Goal: Check status: Check status

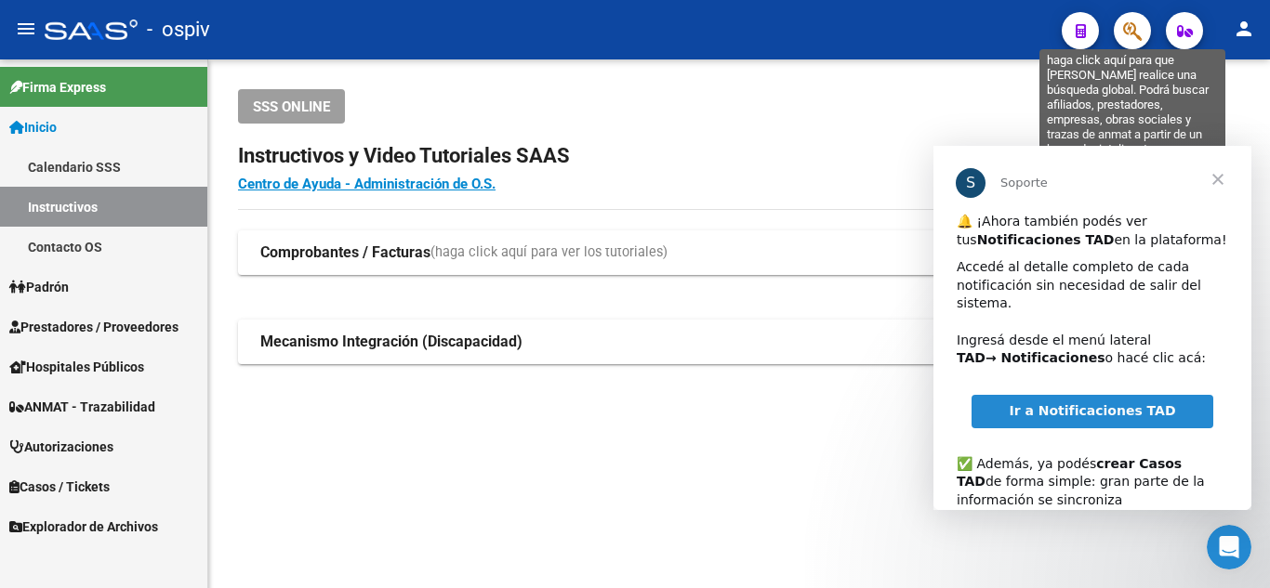
click at [1125, 26] on icon "button" at bounding box center [1132, 30] width 19 height 21
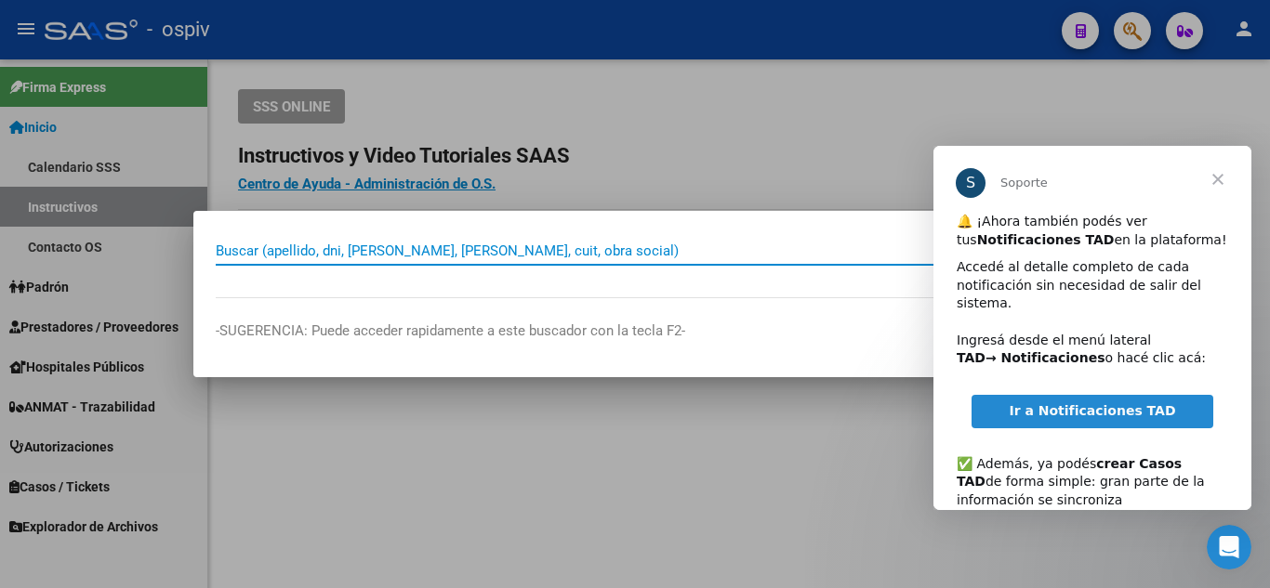
click at [575, 234] on div "Buscar (apellido, dni, cuil, nro traspaso, cuit, obra social) search" at bounding box center [635, 249] width 839 height 32
click at [555, 247] on input "Buscar (apellido, dni, cuil, nro traspaso, cuit, obra social)" at bounding box center [625, 251] width 818 height 17
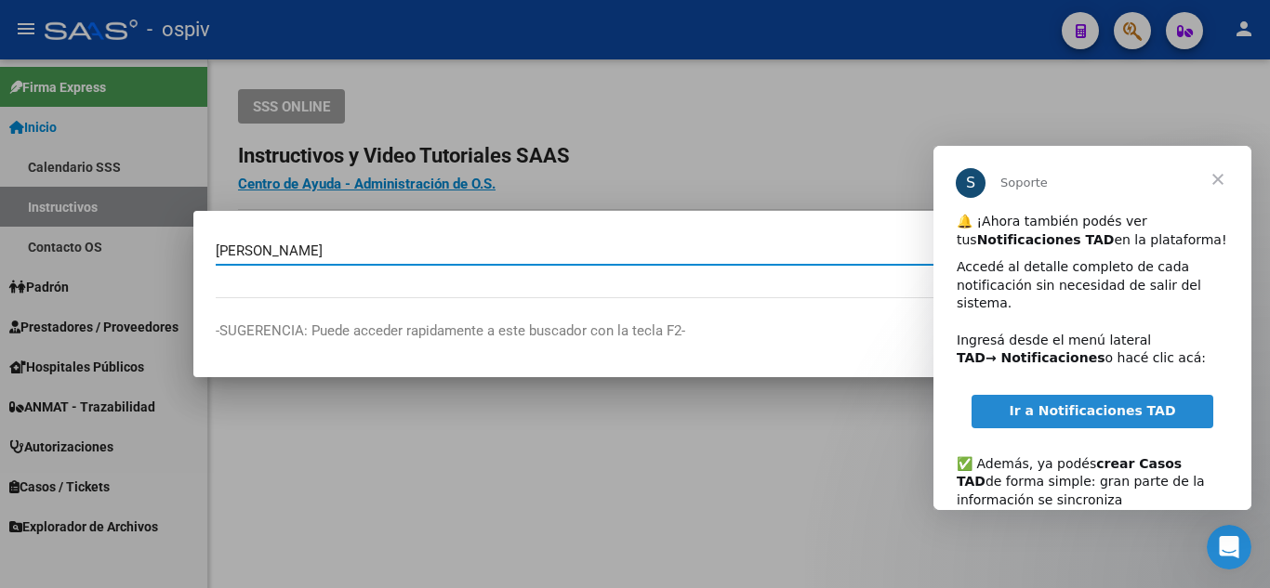
type input "zalazar julio"
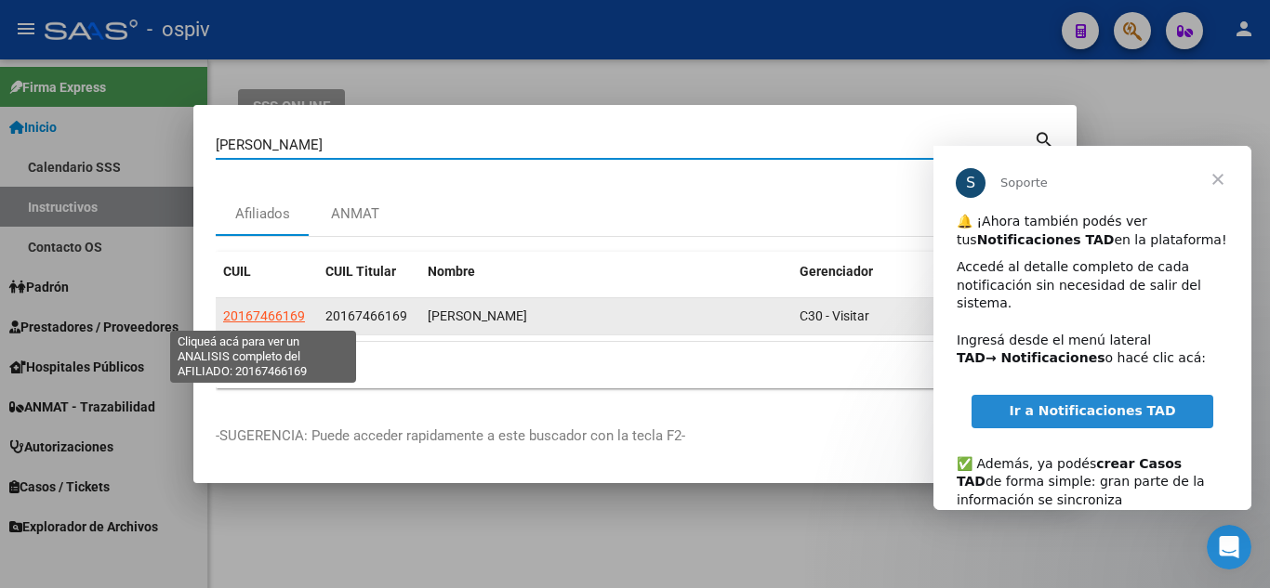
click at [278, 313] on span "20167466169" at bounding box center [264, 316] width 82 height 15
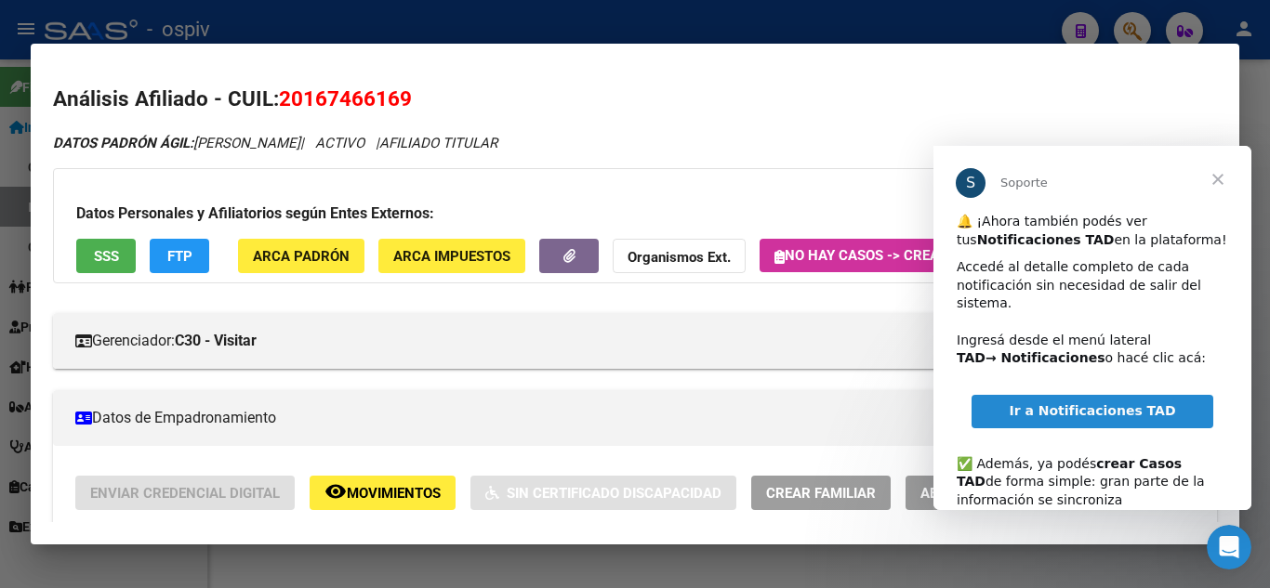
click at [1225, 175] on span "Cerrar" at bounding box center [1217, 179] width 67 height 67
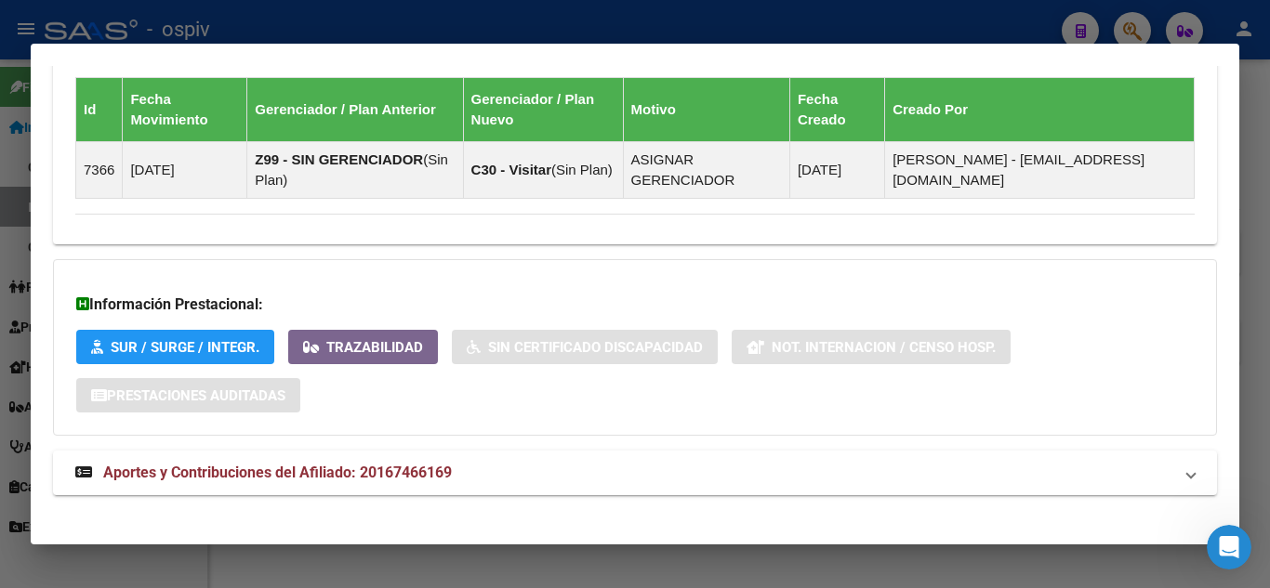
scroll to position [1245, 0]
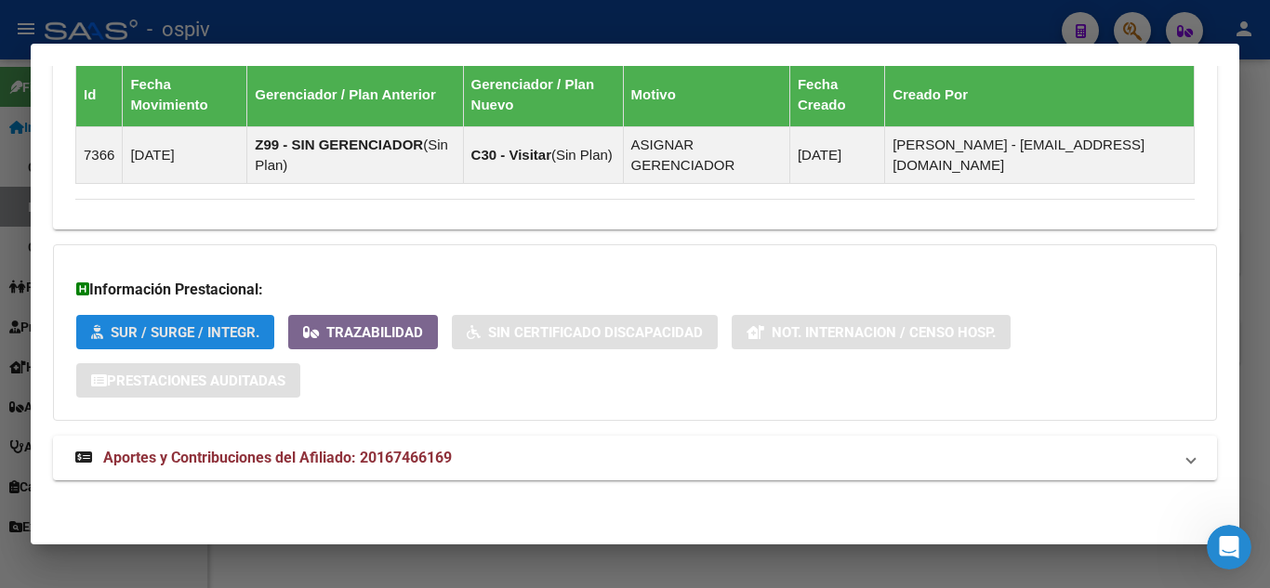
click at [218, 328] on span "SUR / SURGE / INTEGR." at bounding box center [185, 332] width 149 height 17
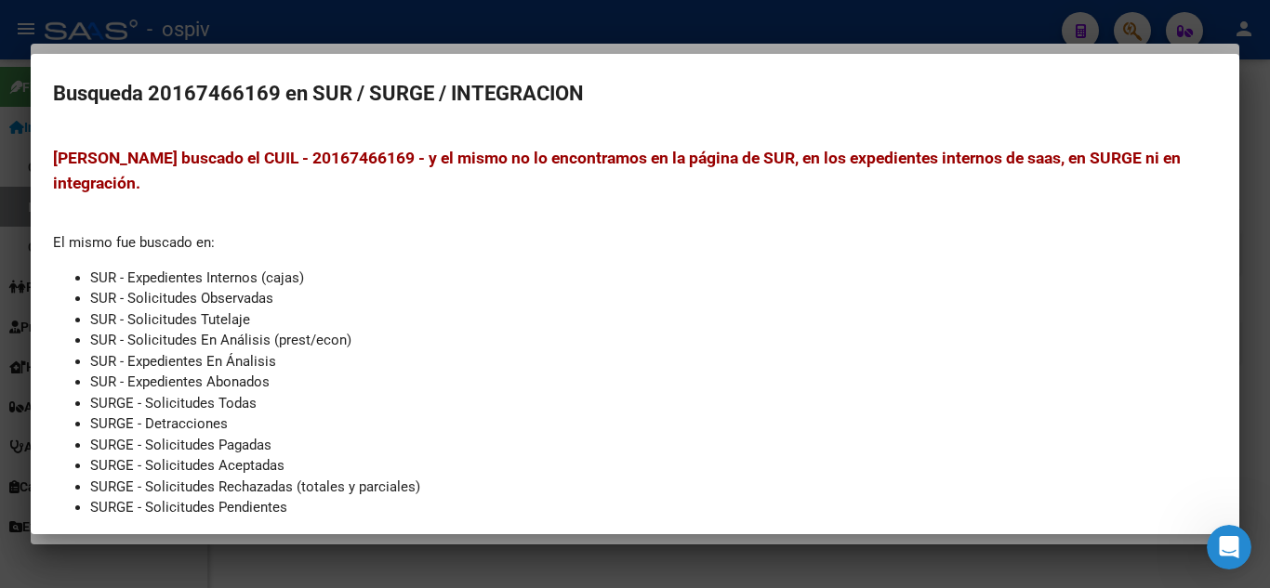
click at [225, 24] on div at bounding box center [635, 294] width 1270 height 588
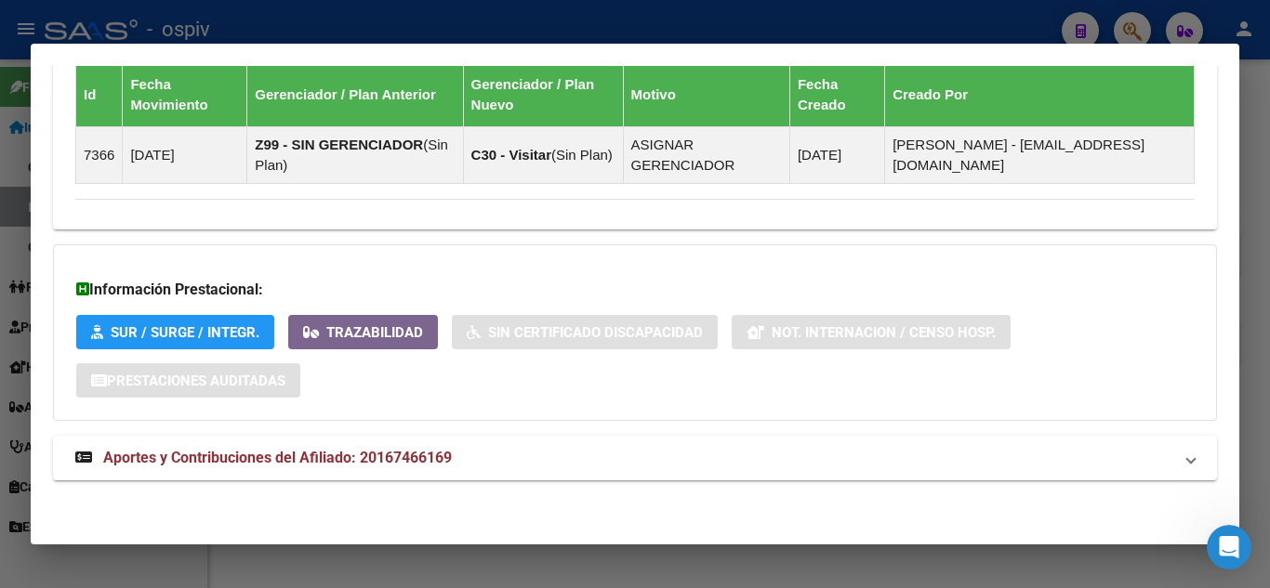
click at [338, 328] on span "Trazabilidad" at bounding box center [374, 332] width 97 height 17
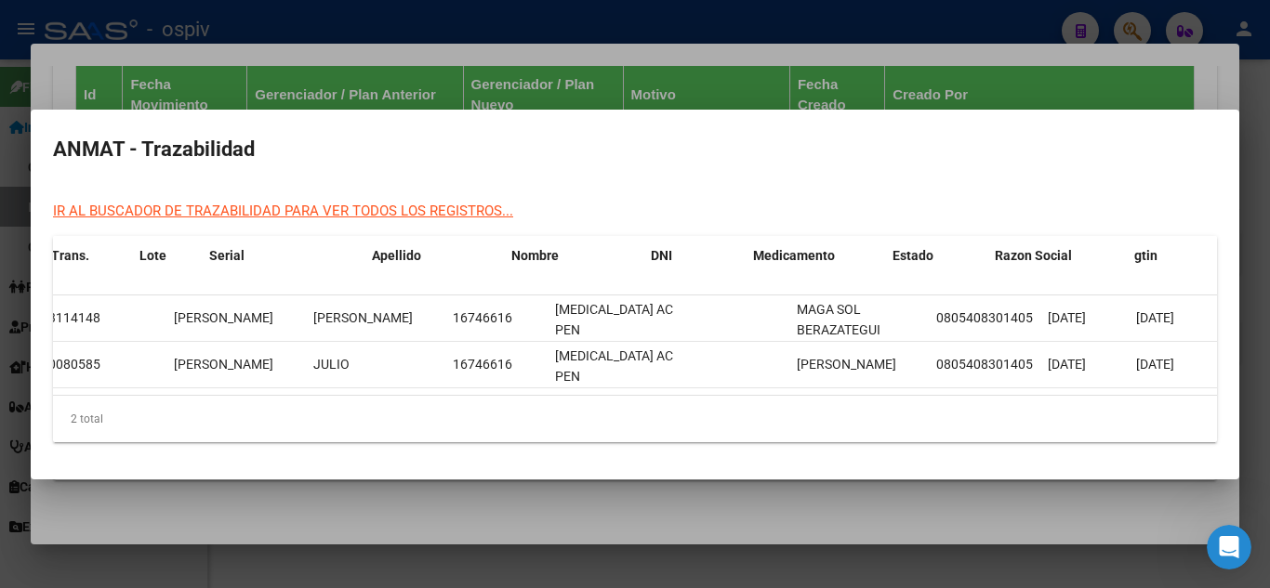
scroll to position [0, 0]
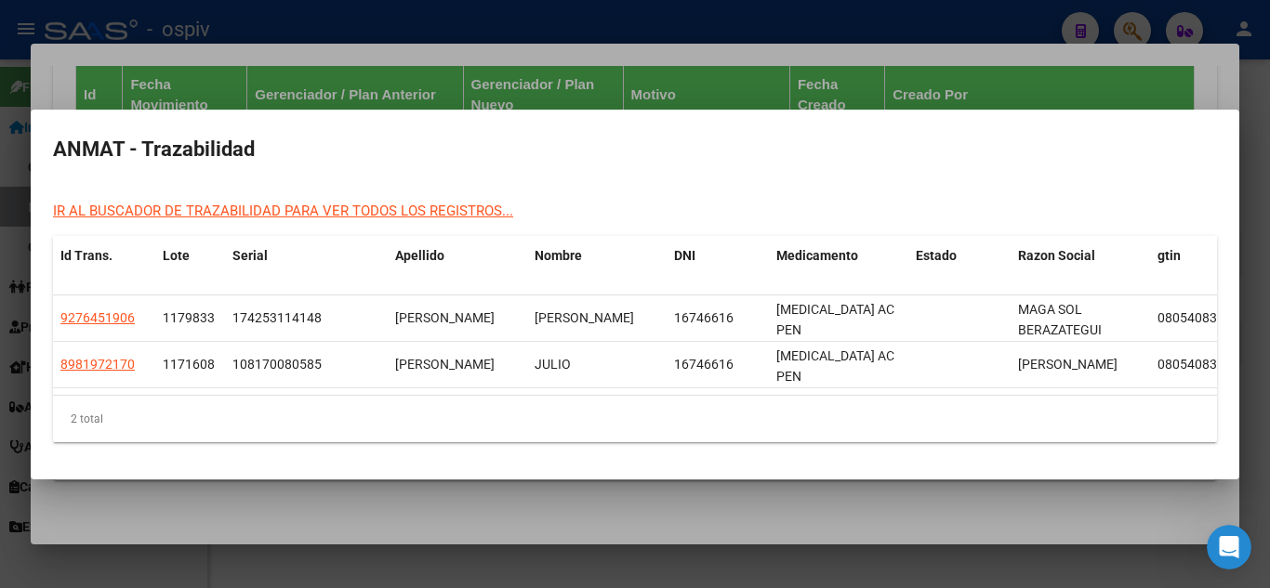
click at [853, 73] on div at bounding box center [635, 294] width 1270 height 588
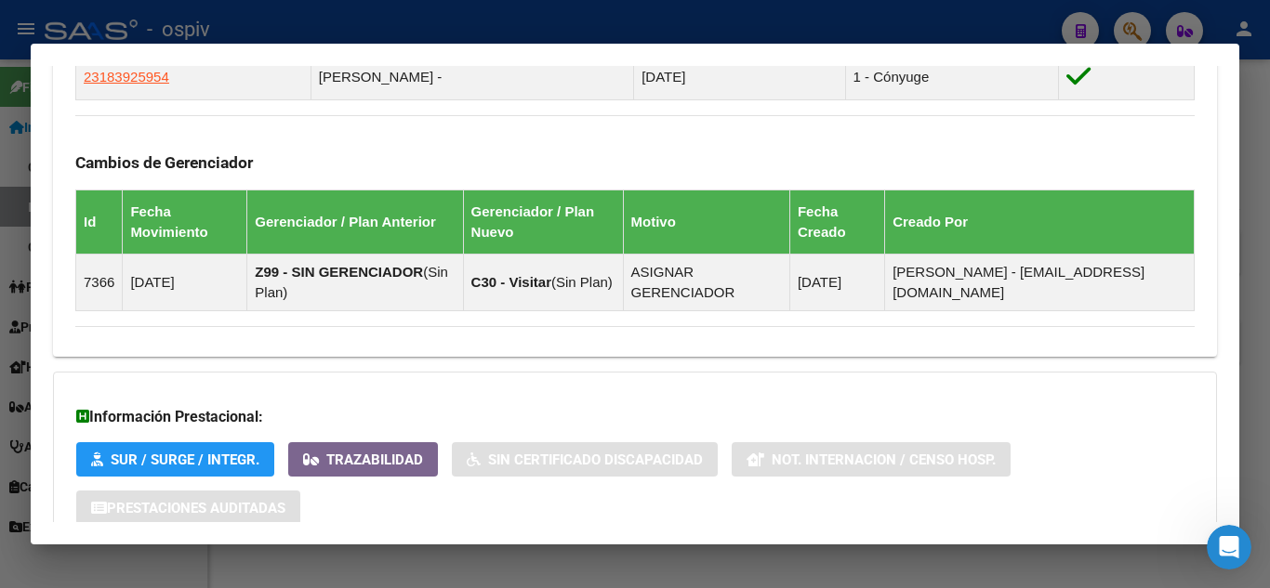
scroll to position [1245, 0]
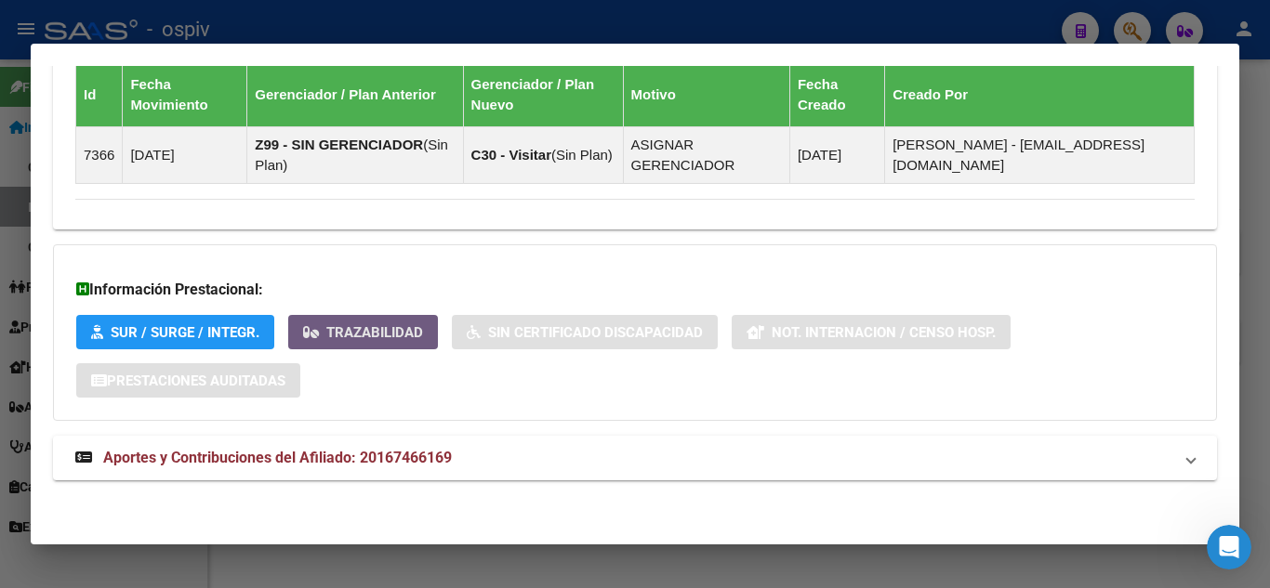
click at [415, 321] on button "Trazabilidad" at bounding box center [363, 332] width 150 height 34
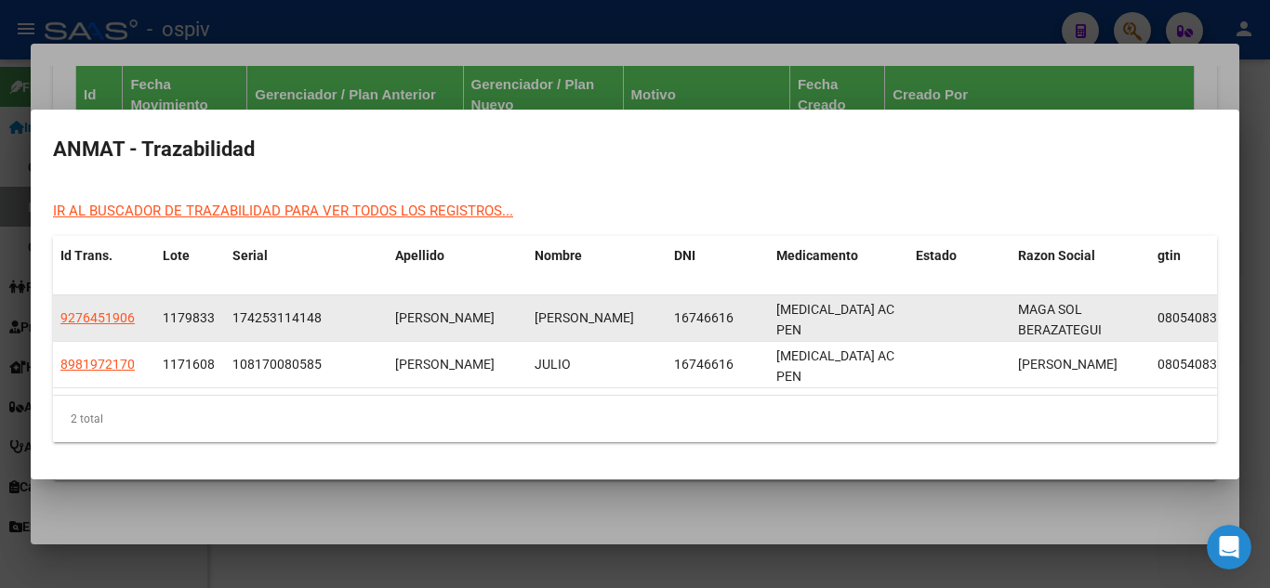
click at [846, 314] on span "[MEDICAL_DATA] AC PEN" at bounding box center [835, 320] width 118 height 36
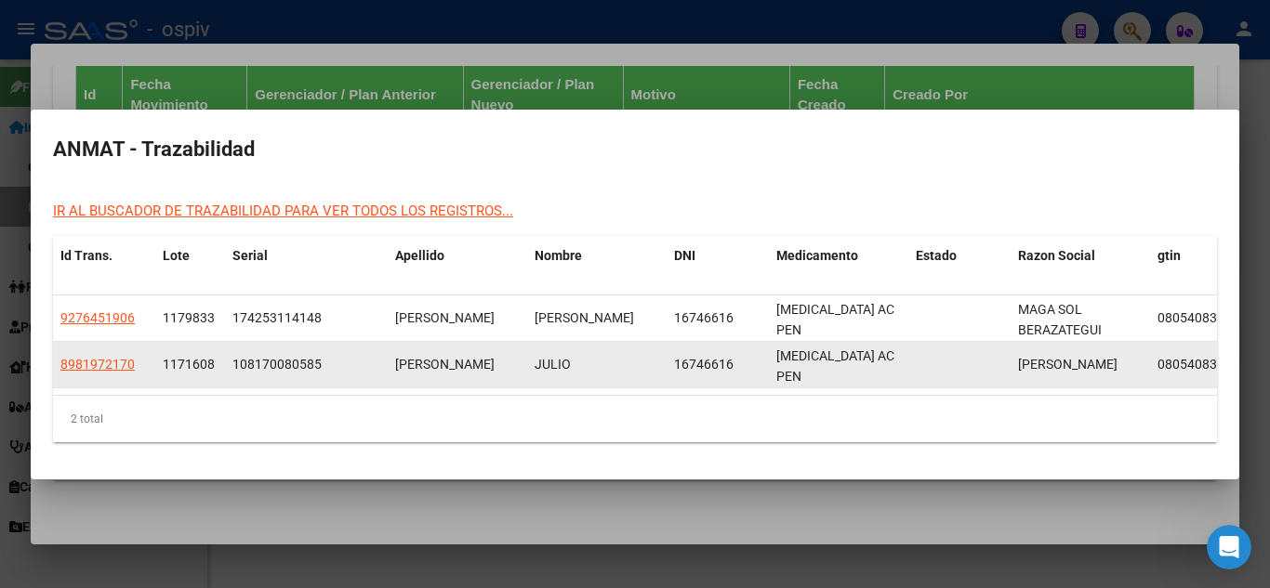
click at [833, 362] on span "[MEDICAL_DATA] AC PEN" at bounding box center [835, 367] width 118 height 36
click at [124, 364] on link "8981972170" at bounding box center [97, 364] width 74 height 15
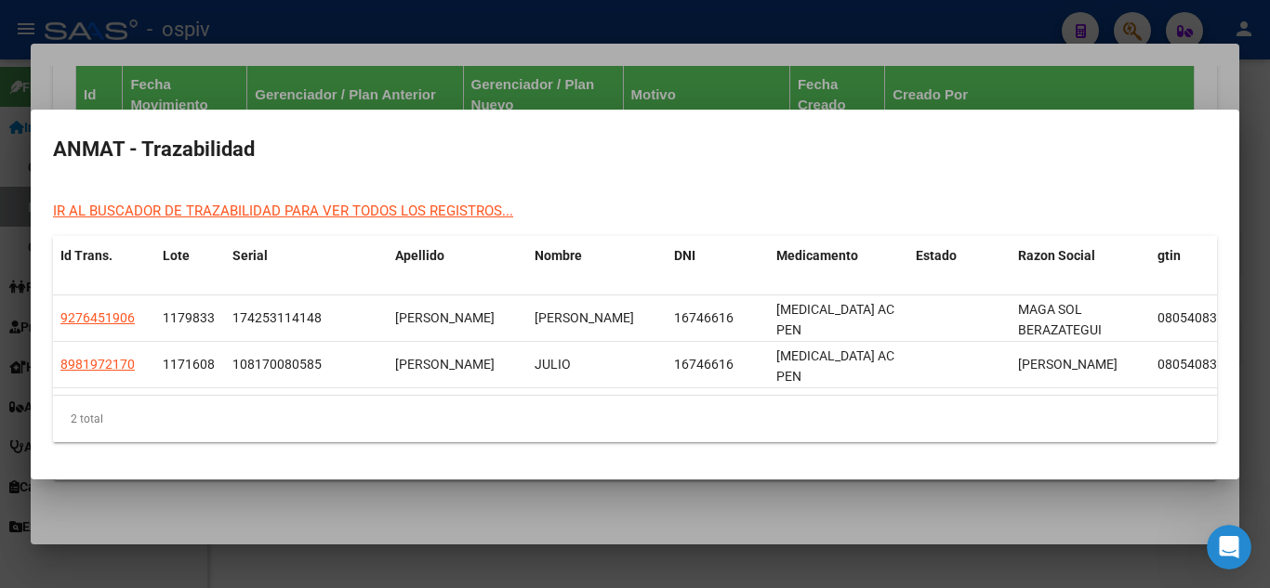
click at [1046, 64] on div at bounding box center [635, 294] width 1270 height 588
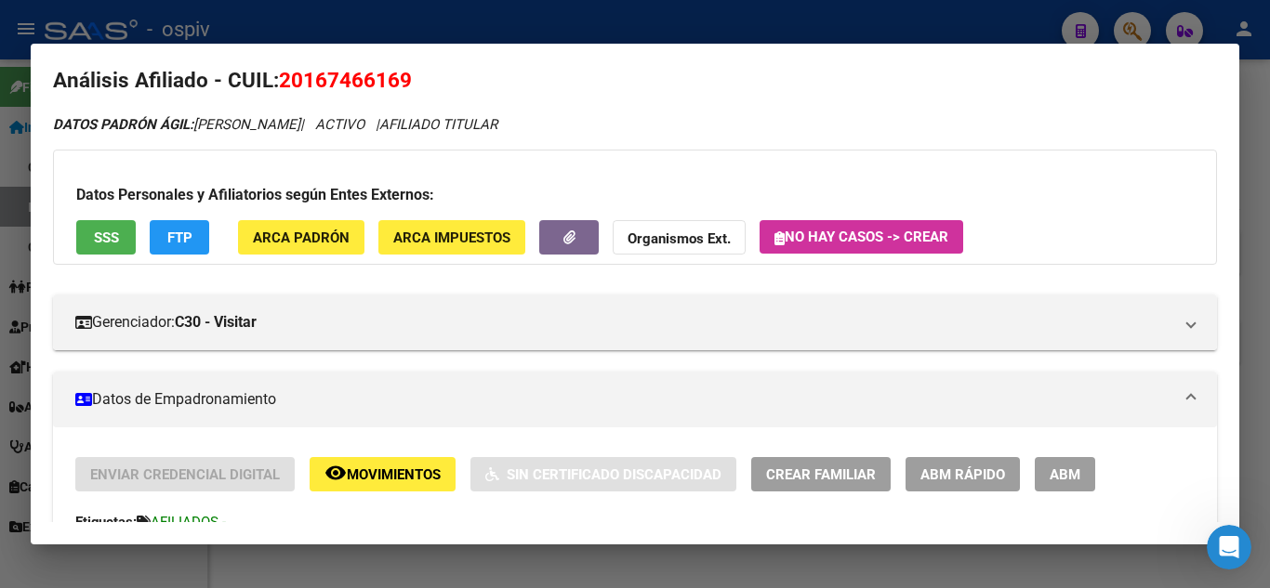
scroll to position [0, 0]
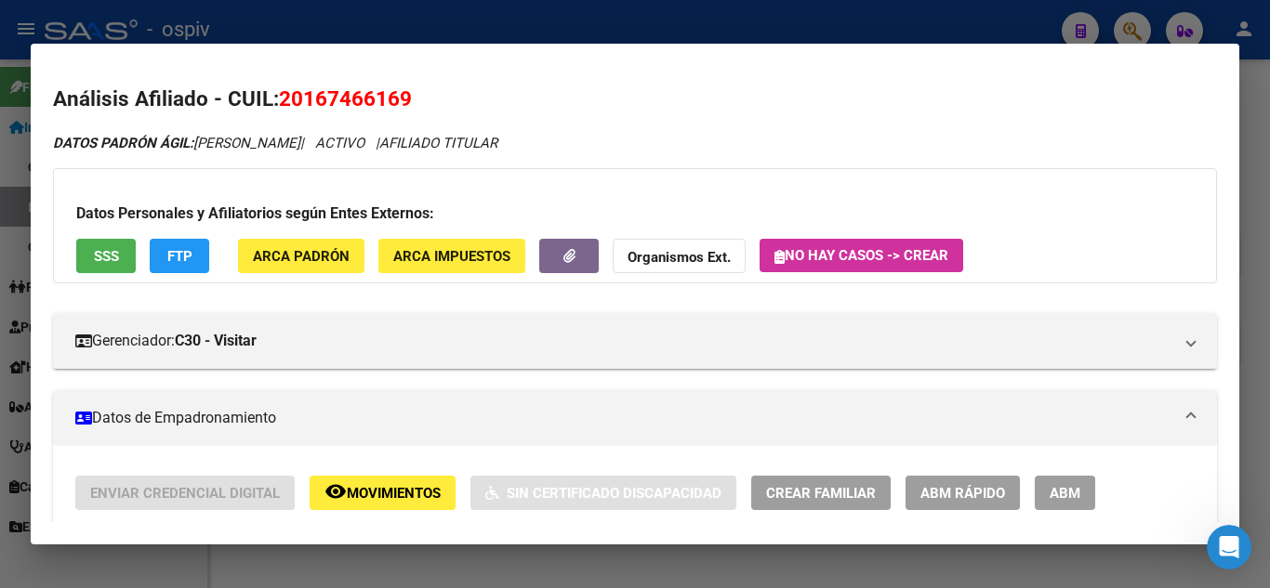
click at [430, 31] on div at bounding box center [635, 294] width 1270 height 588
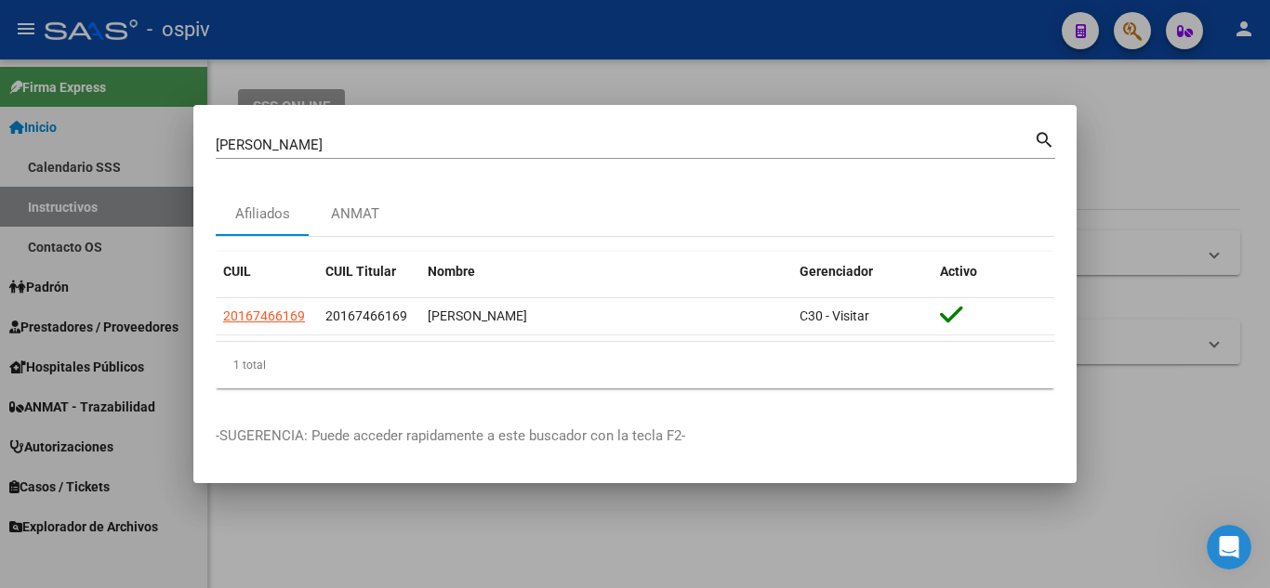
click at [475, 41] on div at bounding box center [635, 294] width 1270 height 588
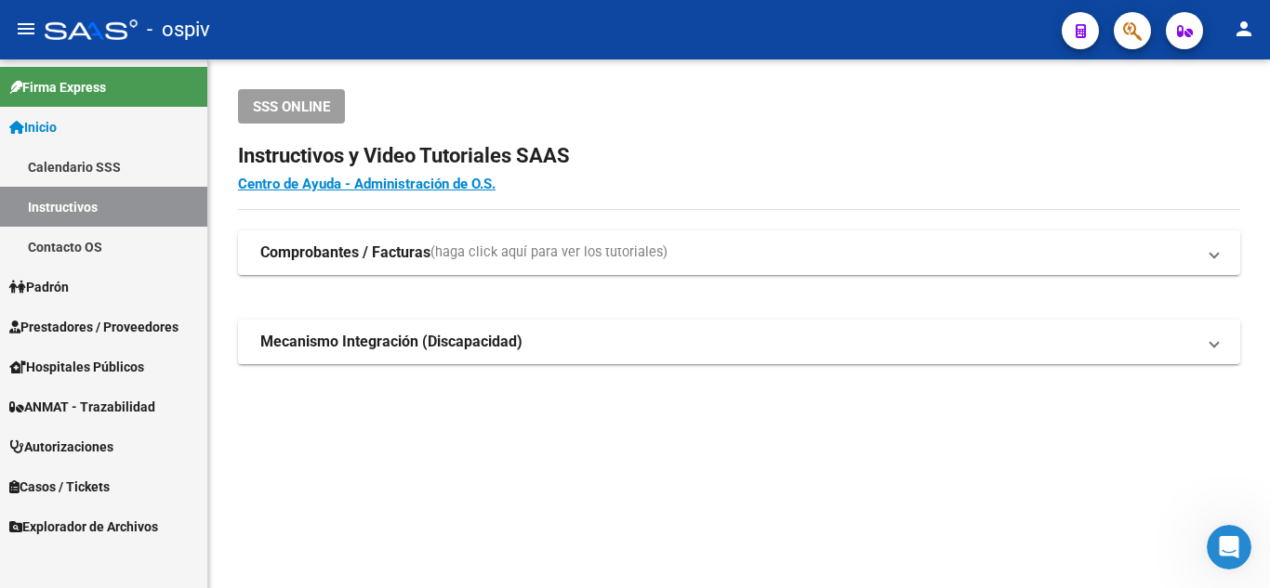
drag, startPoint x: 405, startPoint y: 124, endPoint x: 422, endPoint y: 115, distance: 18.7
click at [415, 112] on div "SSS ONLINE" at bounding box center [739, 106] width 1002 height 34
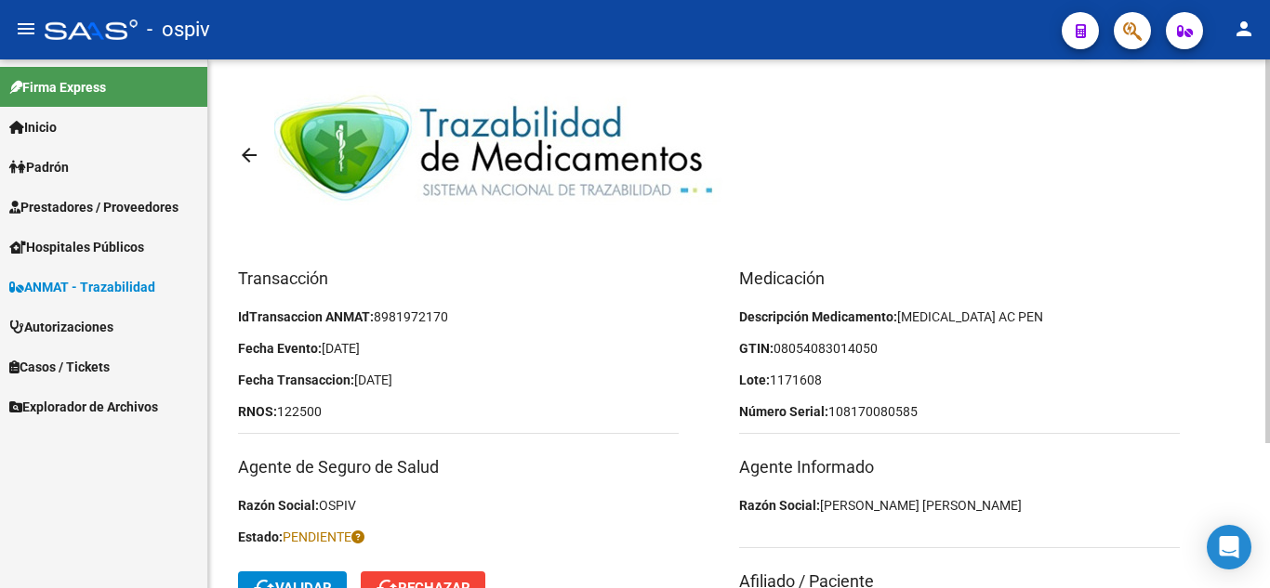
click at [1269, 100] on div at bounding box center [1267, 251] width 5 height 384
